Goal: Task Accomplishment & Management: Manage account settings

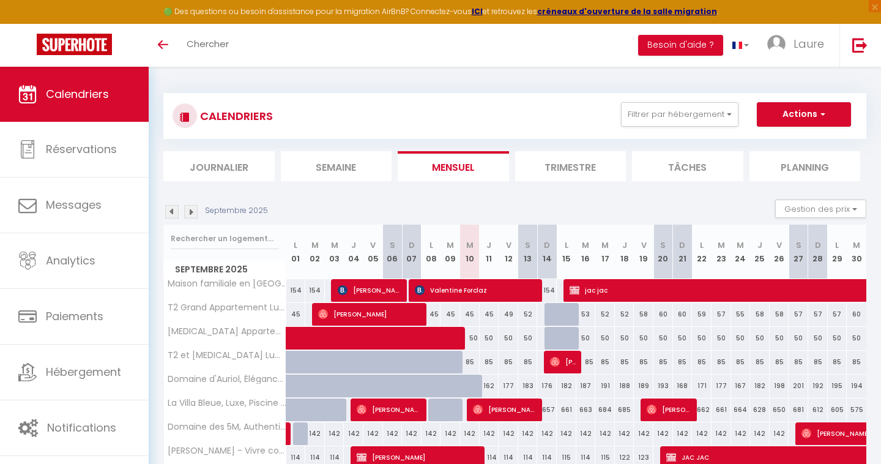
select select
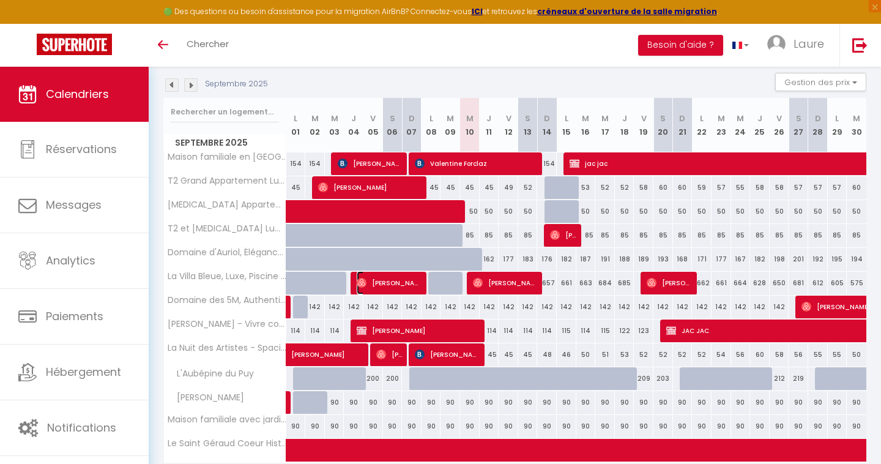
click at [408, 285] on span "[PERSON_NAME]" at bounding box center [389, 282] width 65 height 23
select select "OK"
select select "1"
select select "0"
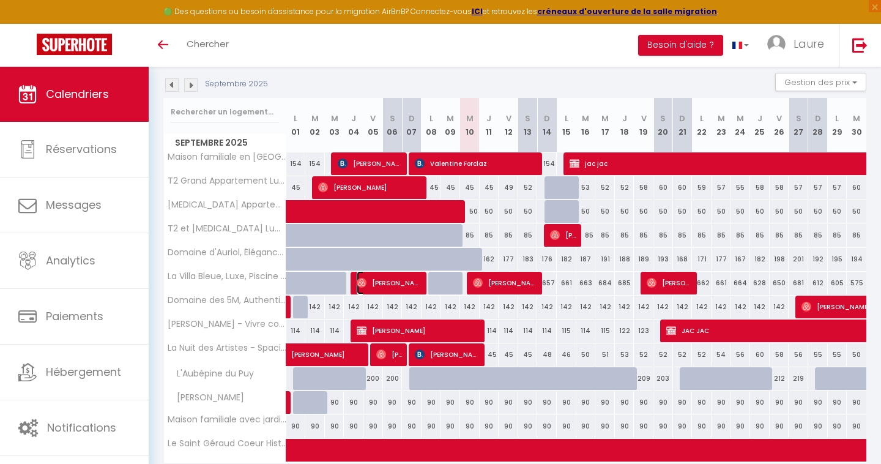
select select "1"
select select
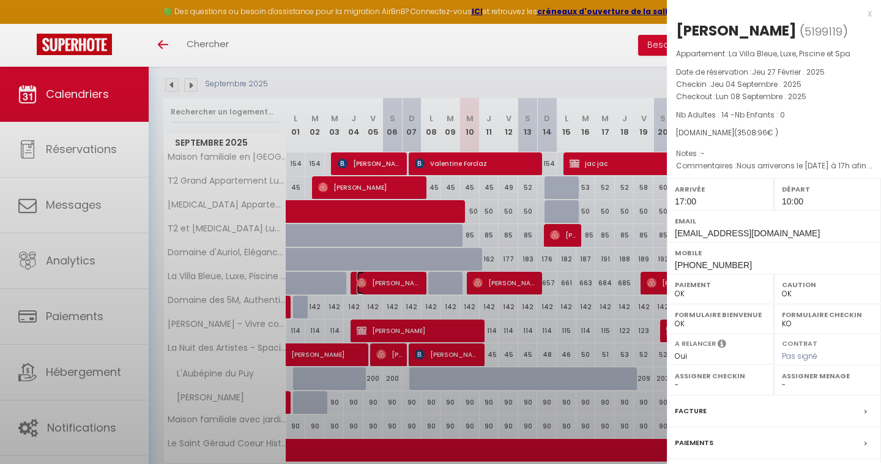
select select "23523"
